Goal: Communication & Community: Ask a question

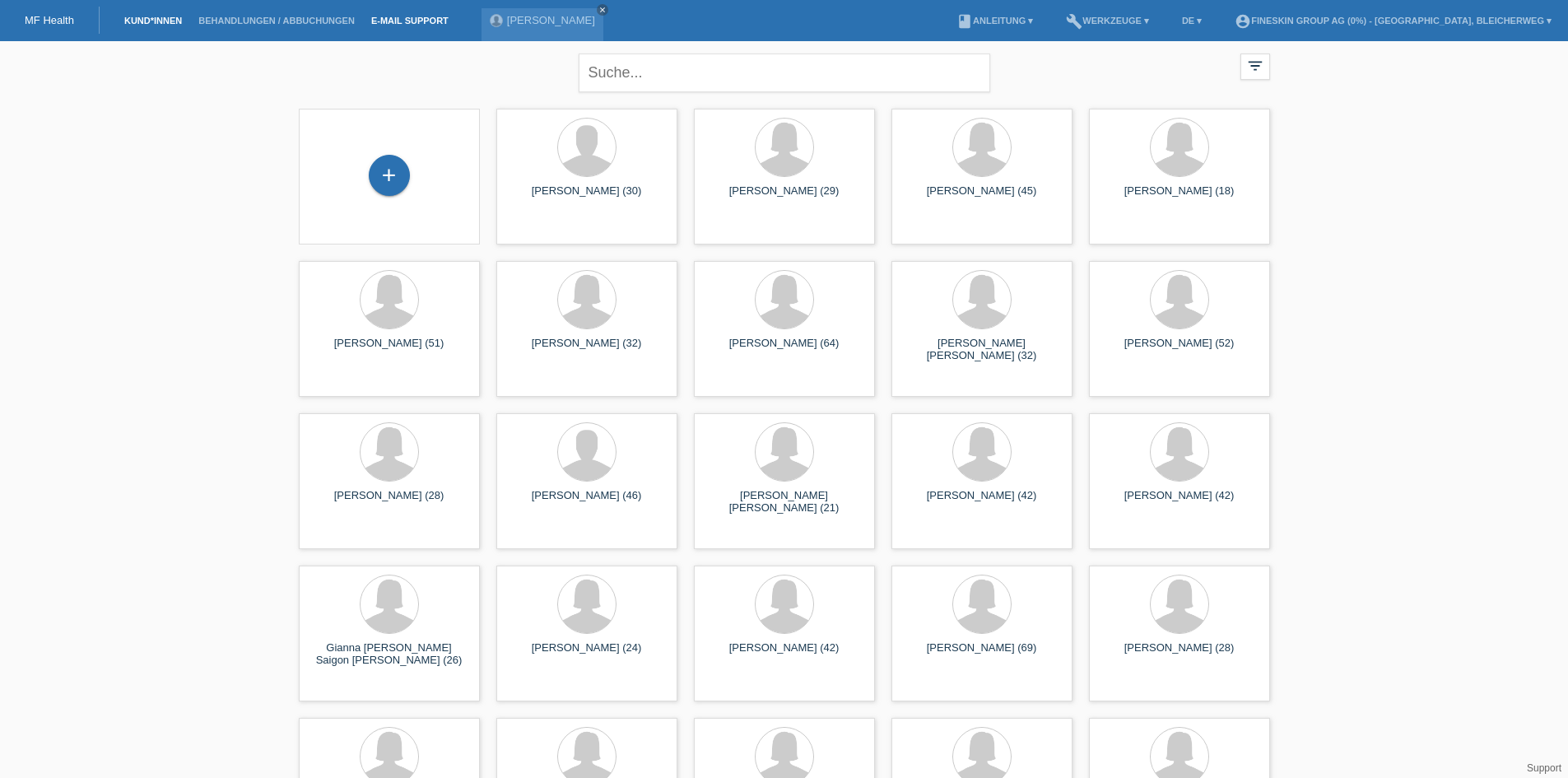
click at [440, 20] on link "E-Mail Support" at bounding box center [410, 21] width 94 height 10
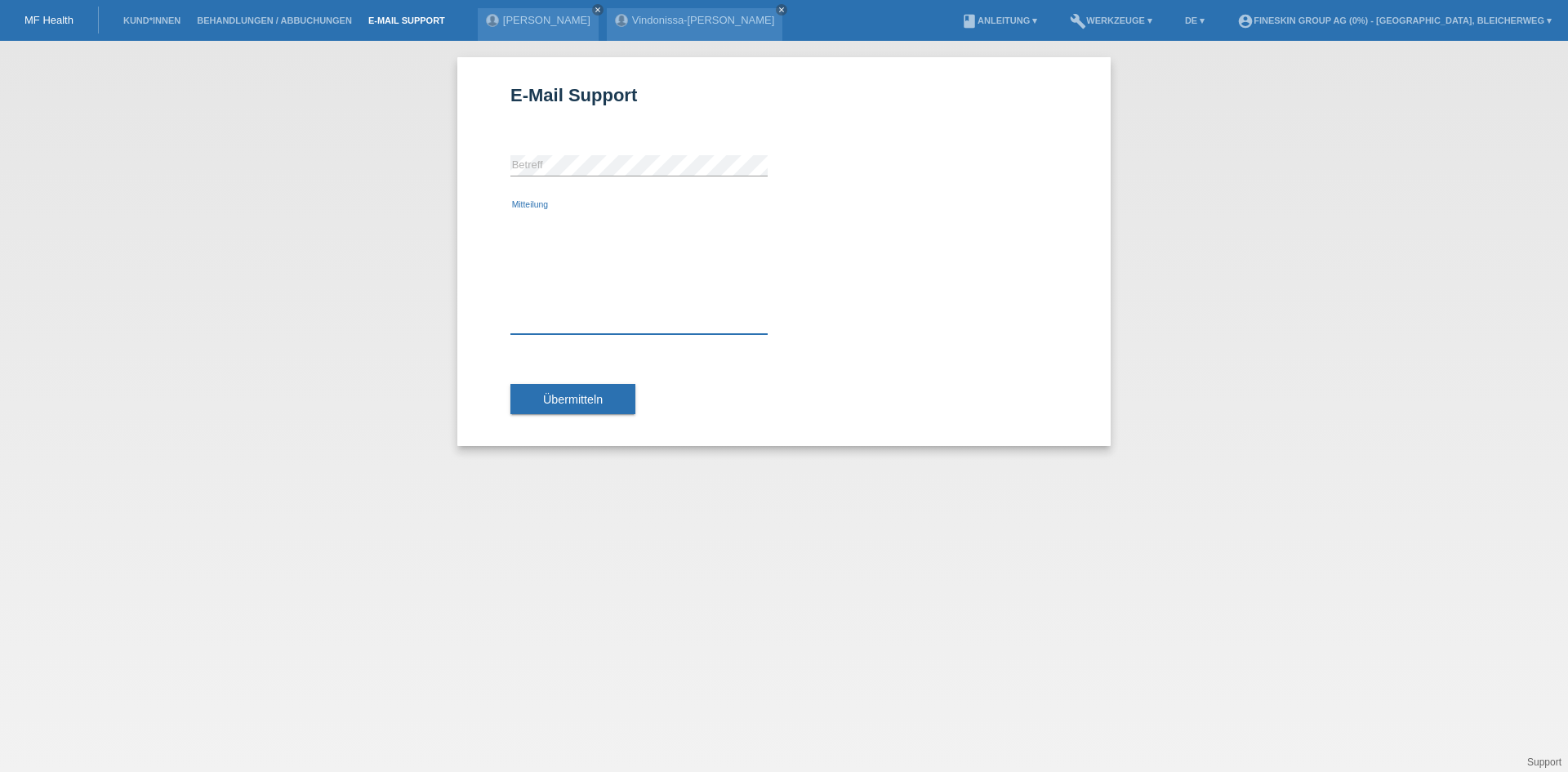
click at [549, 228] on textarea "Mitteilung" at bounding box center [639, 272] width 257 height 124
click at [303, 15] on li "Behandlungen / Abbuchungen" at bounding box center [274, 21] width 172 height 41
click at [343, 12] on li "Behandlungen / Abbuchungen" at bounding box center [274, 21] width 172 height 41
click at [342, 23] on link "Behandlungen / Abbuchungen" at bounding box center [274, 21] width 172 height 10
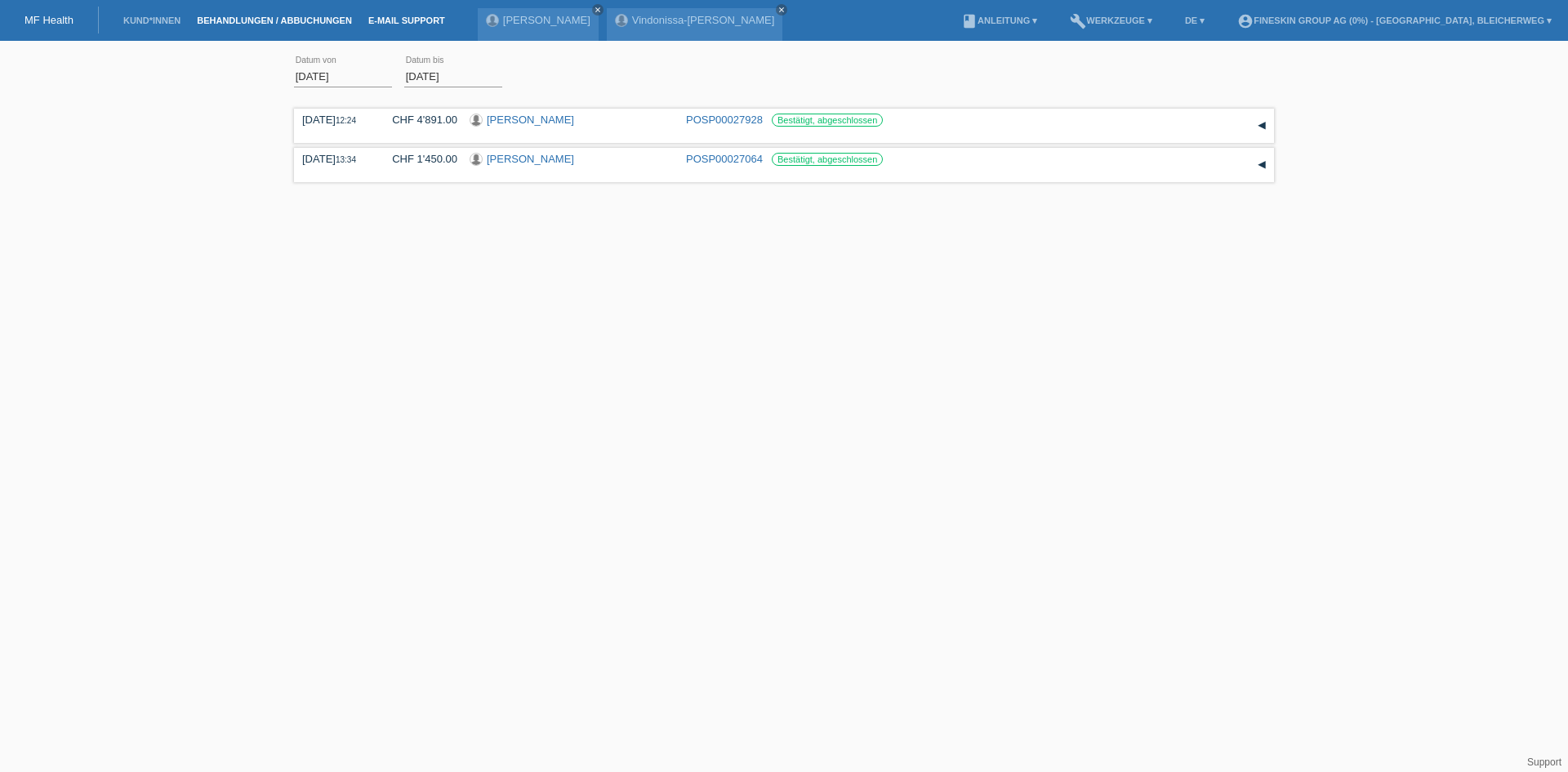
click at [412, 21] on link "E-Mail Support" at bounding box center [407, 21] width 93 height 10
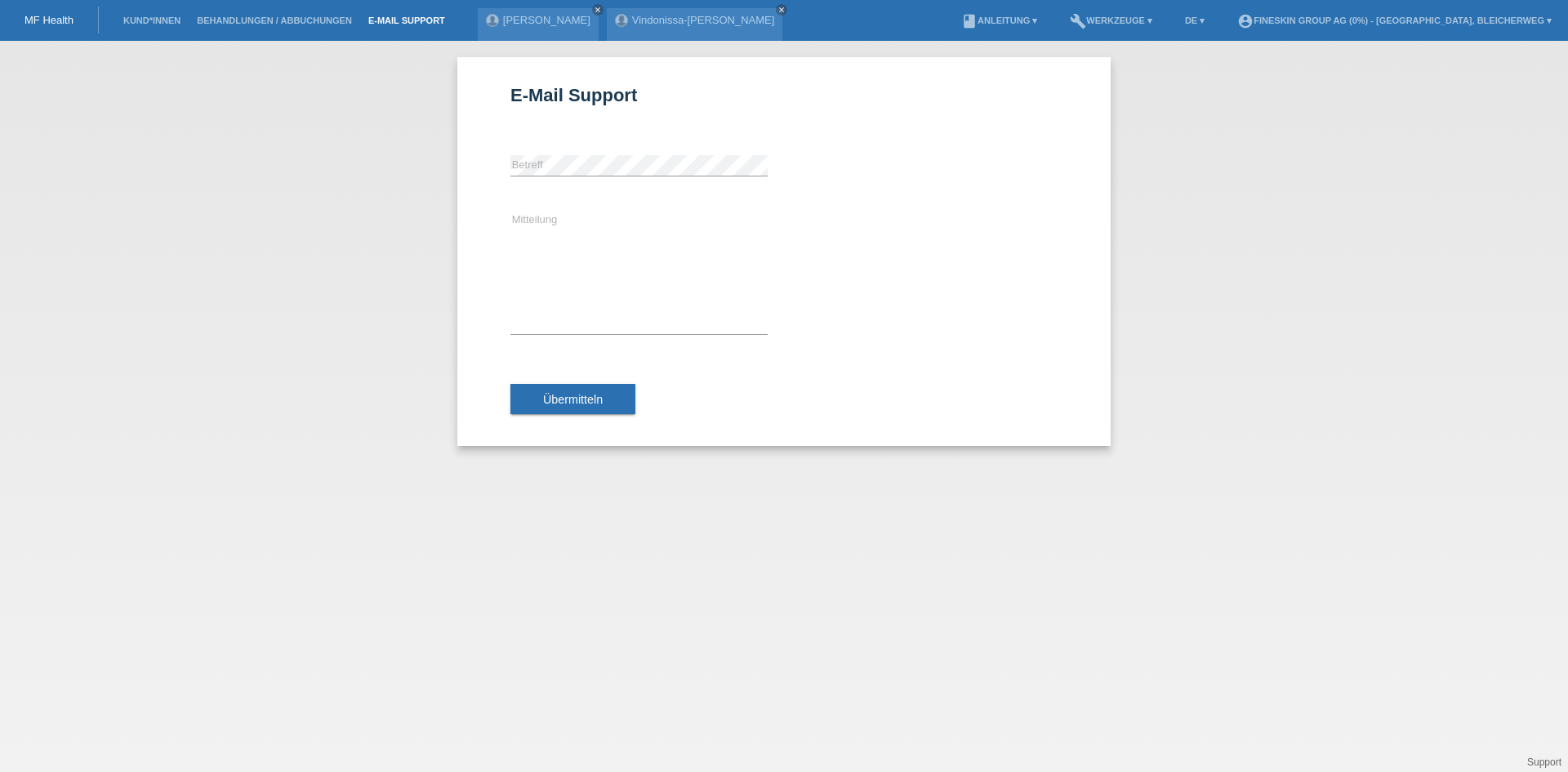
click at [579, 619] on div "E-Mail Support error [GEOGRAPHIC_DATA] Mitteilung Übermitteln" at bounding box center [784, 406] width 1568 height 731
